Goal: Download file/media

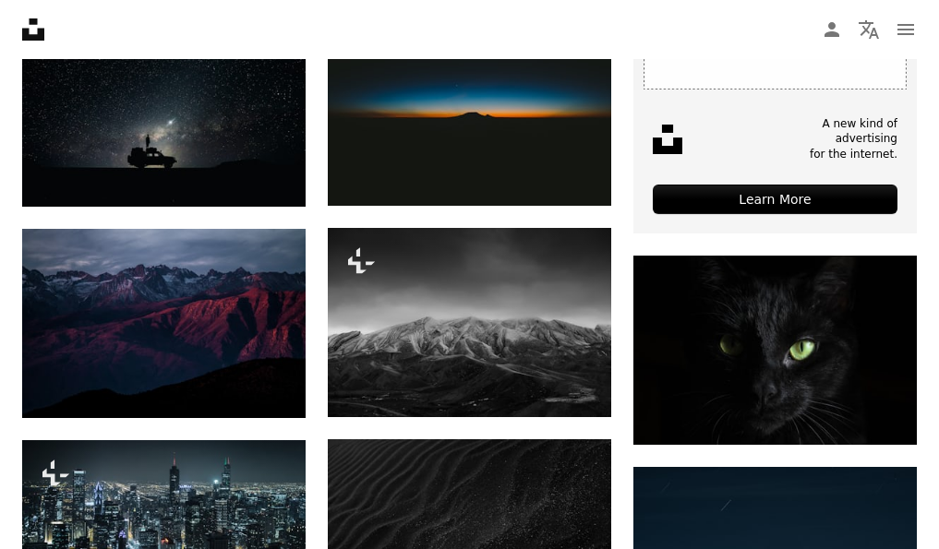
click at [538, 372] on button "A lock Download" at bounding box center [540, 384] width 103 height 30
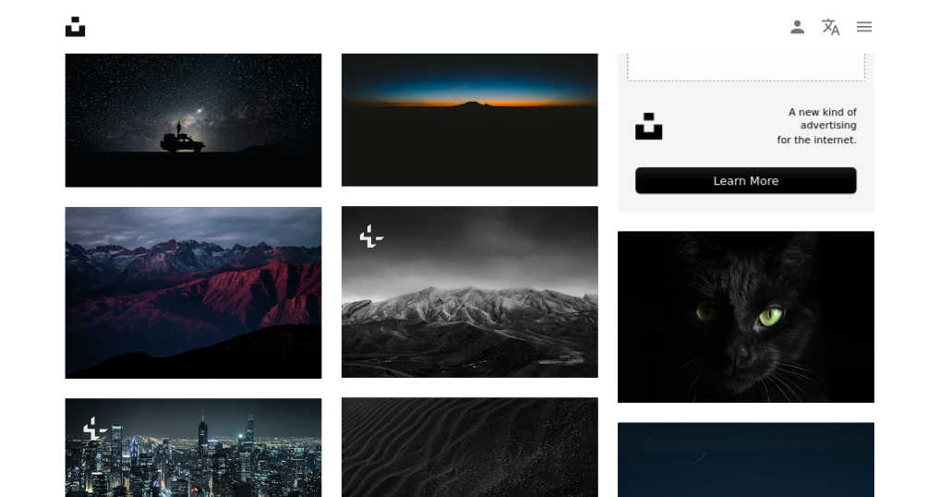
scroll to position [703, 0]
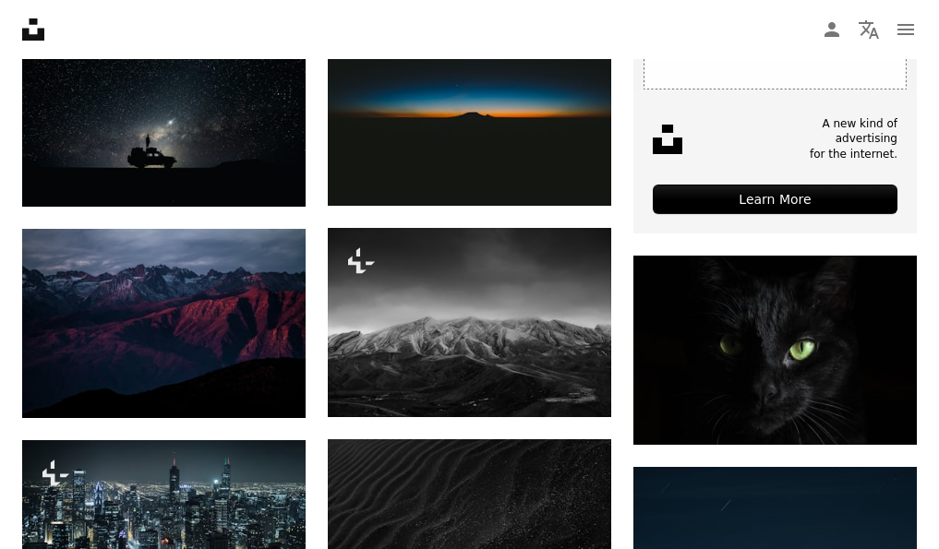
click at [538, 372] on button "A lock Download" at bounding box center [540, 384] width 103 height 30
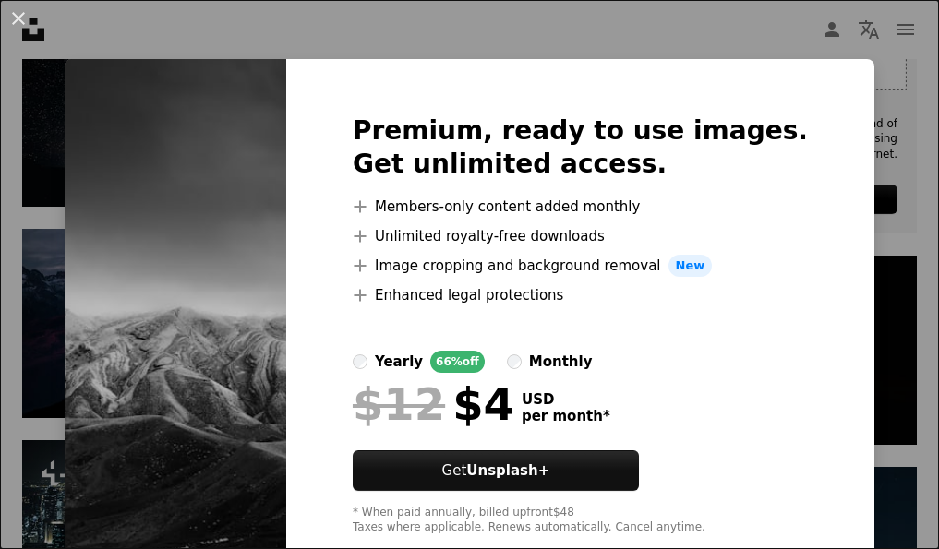
click at [862, 404] on div "Premium, ready to use images. Get unlimited access. A plus sign Members-only co…" at bounding box center [580, 325] width 588 height 532
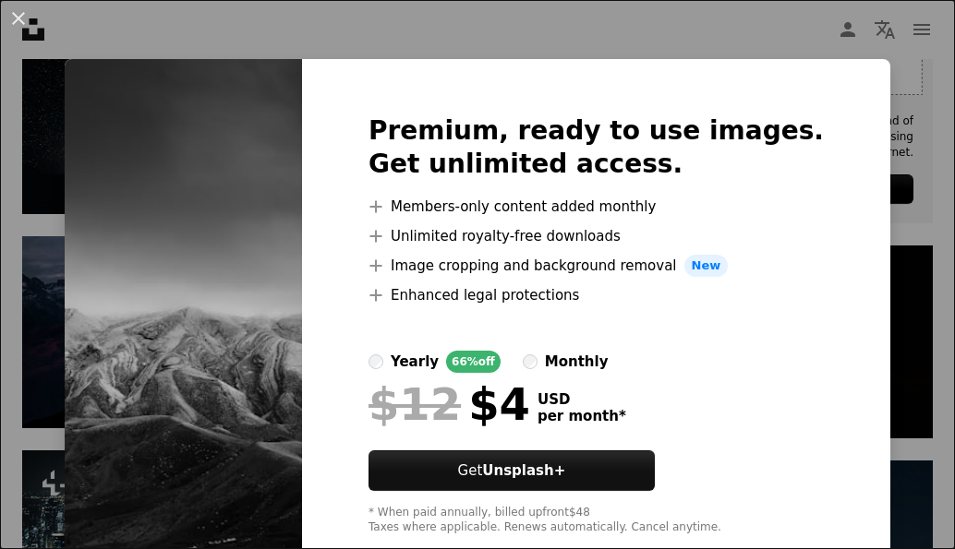
click at [567, 500] on div at bounding box center [595, 498] width 455 height 15
click at [863, 307] on div "Premium, ready to use images. Get unlimited access. A plus sign Members-only co…" at bounding box center [596, 325] width 588 height 532
click at [926, 27] on div "An X shape Premium, ready to use images. Get unlimited access. A plus sign Memb…" at bounding box center [477, 274] width 955 height 549
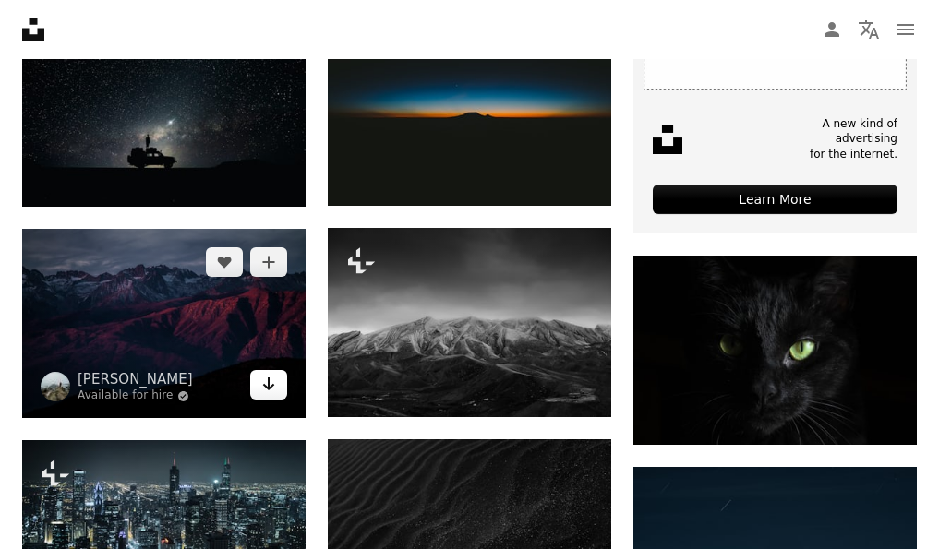
click at [270, 375] on icon "Arrow pointing down" at bounding box center [268, 384] width 15 height 22
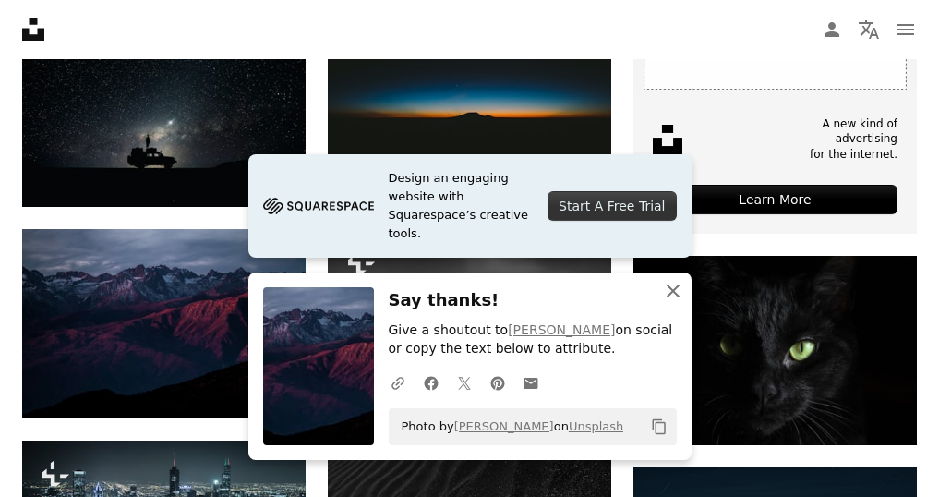
click at [673, 285] on icon "An X shape" at bounding box center [673, 291] width 22 height 22
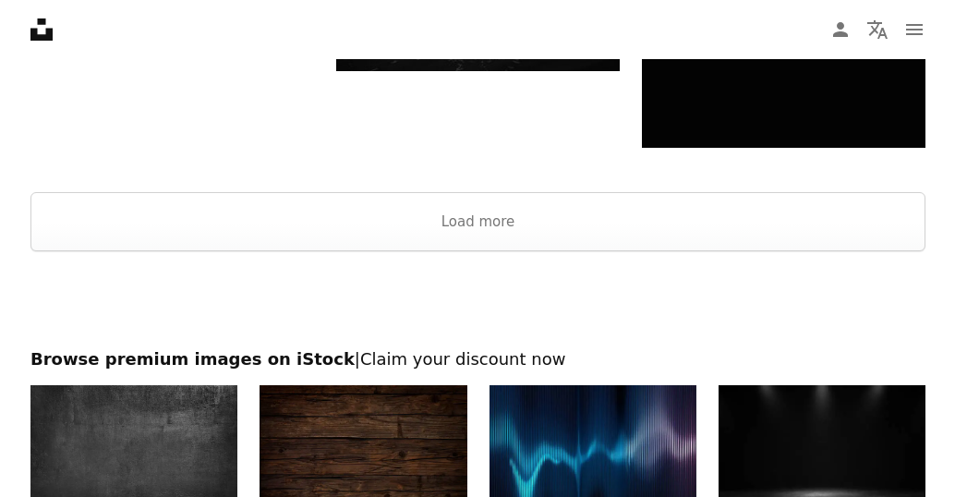
scroll to position [2408, 0]
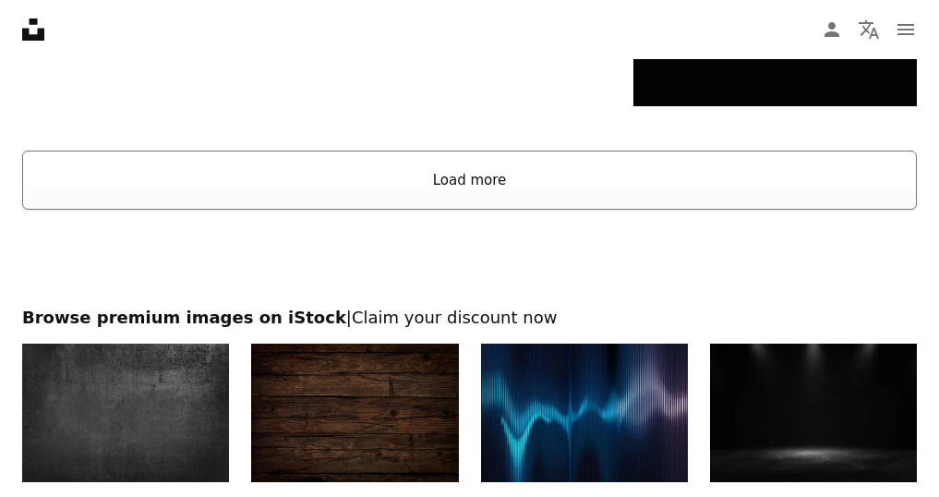
click at [836, 178] on button "Load more" at bounding box center [469, 180] width 895 height 59
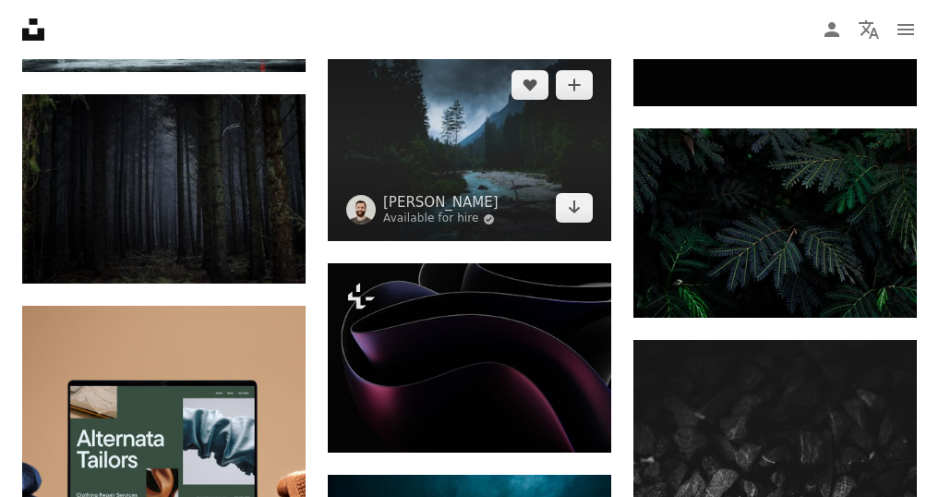
click at [467, 162] on img at bounding box center [469, 146] width 283 height 189
click at [581, 205] on icon "Arrow pointing down" at bounding box center [574, 207] width 15 height 22
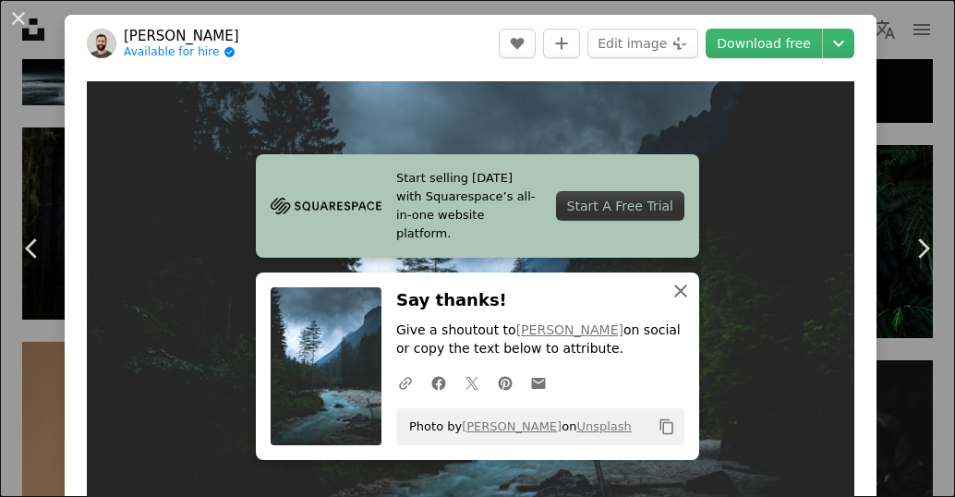
click at [674, 281] on icon "An X shape" at bounding box center [680, 291] width 22 height 22
